Goal: Find specific page/section: Find specific page/section

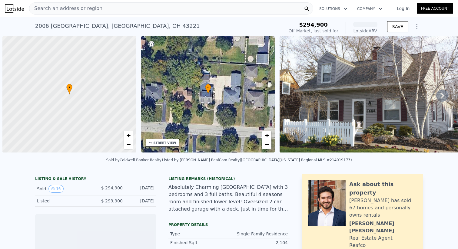
scroll to position [0, 2]
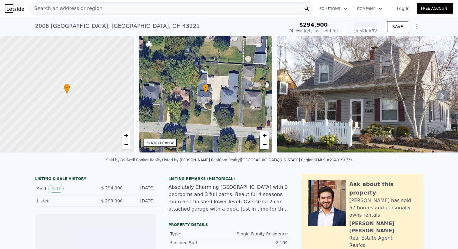
click at [109, 12] on div "Search an address or region" at bounding box center [171, 8] width 284 height 12
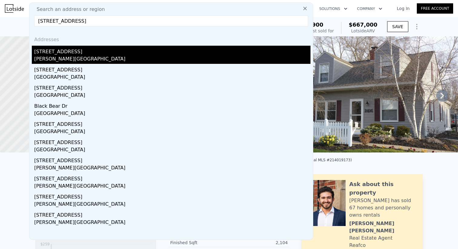
type input "[STREET_ADDRESS]"
click at [80, 56] on div "[PERSON_NAME][GEOGRAPHIC_DATA]" at bounding box center [172, 59] width 276 height 8
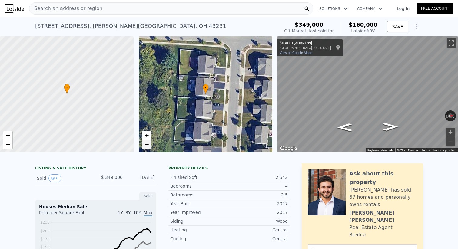
click at [148, 147] on span "−" at bounding box center [146, 145] width 4 height 8
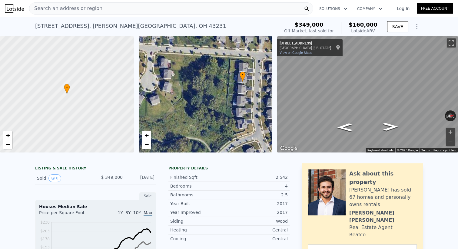
drag, startPoint x: 173, startPoint y: 119, endPoint x: 206, endPoint y: 104, distance: 35.6
click at [206, 104] on div "• + −" at bounding box center [206, 94] width 134 height 116
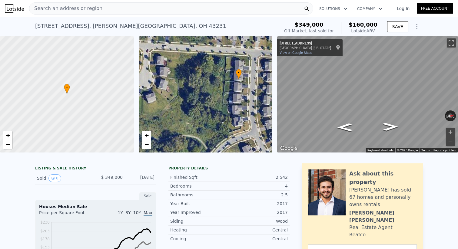
click at [233, 23] on div "[STREET_ADDRESS][PERSON_NAME] Sold [DATE] for $349k (~ARV $160k )" at bounding box center [156, 27] width 242 height 17
